Goal: Navigation & Orientation: Understand site structure

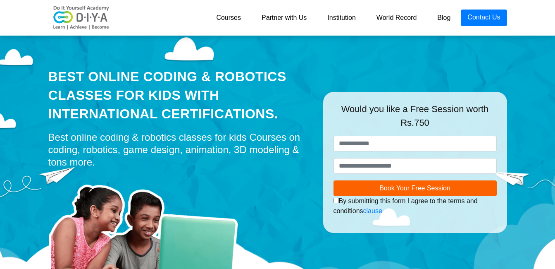
click at [221, 14] on link "Courses" at bounding box center [228, 18] width 45 height 17
click at [289, 20] on link "Partner with Us" at bounding box center [284, 18] width 66 height 17
click at [353, 16] on link "Institution" at bounding box center [341, 18] width 49 height 17
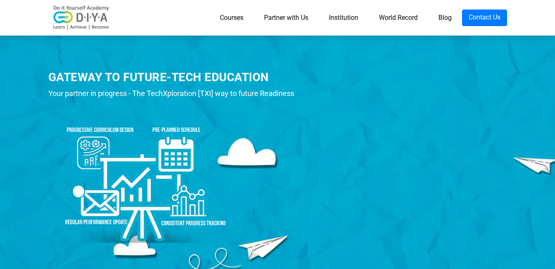
click at [227, 23] on link "Courses" at bounding box center [231, 18] width 44 height 17
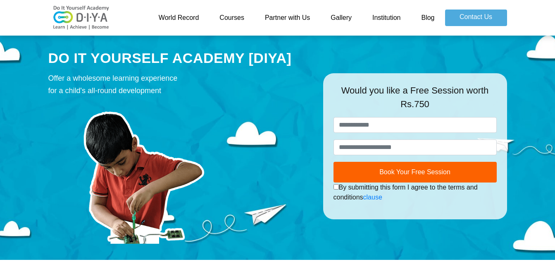
click at [296, 15] on link "Partner with Us" at bounding box center [288, 18] width 66 height 17
